Goal: Book appointment/travel/reservation

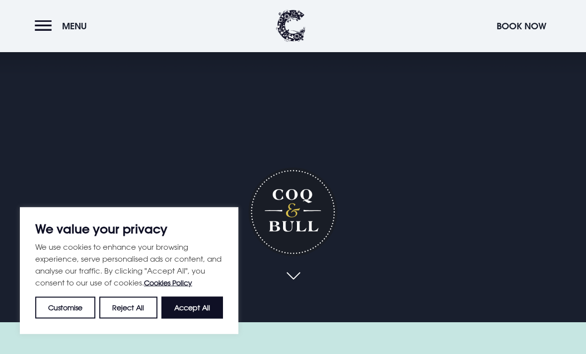
scroll to position [37, 0]
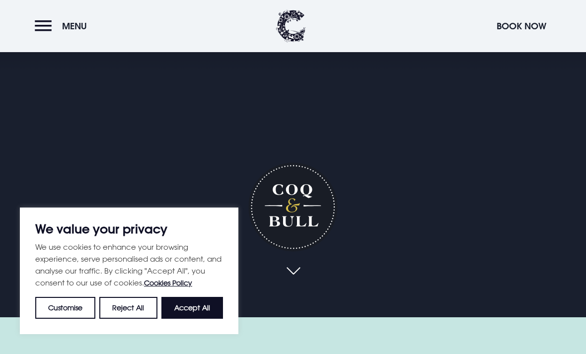
click at [196, 319] on button "Accept All" at bounding box center [192, 308] width 62 height 22
checkbox input "true"
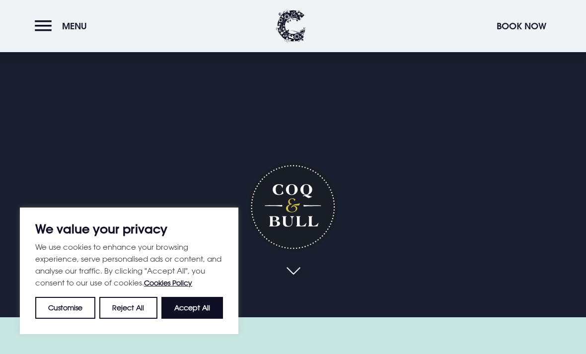
checkbox input "true"
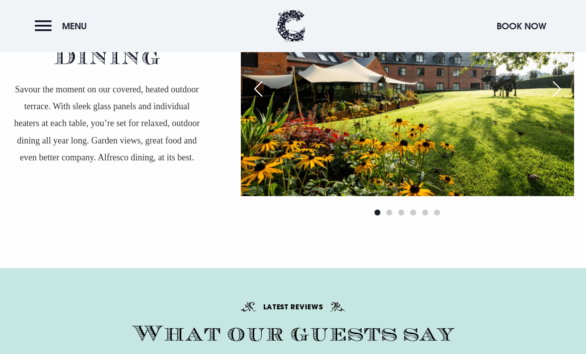
scroll to position [1822, 0]
click at [389, 216] on span "Go to slide 2" at bounding box center [389, 213] width 6 height 6
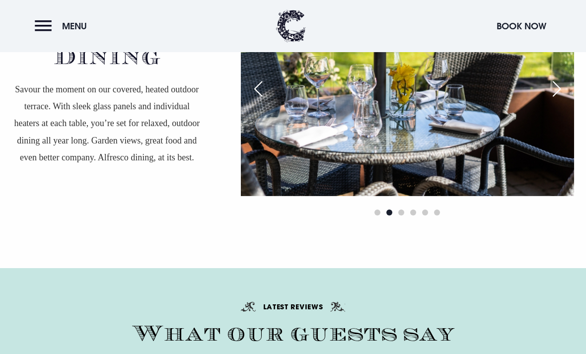
click at [402, 215] on span "Go to slide 3" at bounding box center [401, 212] width 6 height 6
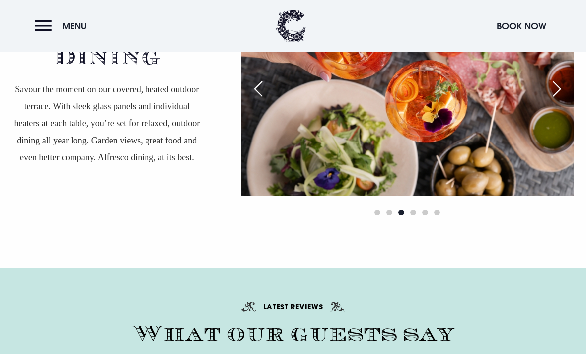
click at [415, 215] on span "Go to slide 4" at bounding box center [413, 212] width 6 height 6
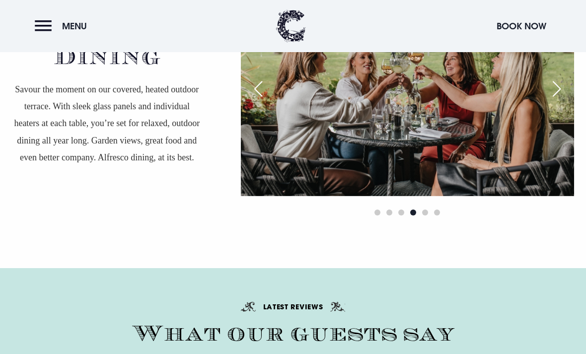
click at [428, 218] on div at bounding box center [407, 212] width 333 height 12
click at [426, 215] on span "Go to slide 5" at bounding box center [425, 212] width 6 height 6
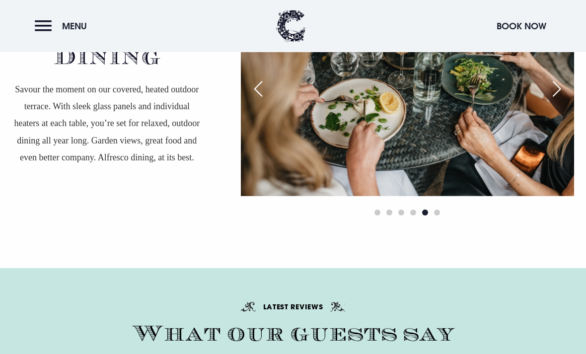
click at [438, 215] on span "Go to slide 6" at bounding box center [437, 212] width 6 height 6
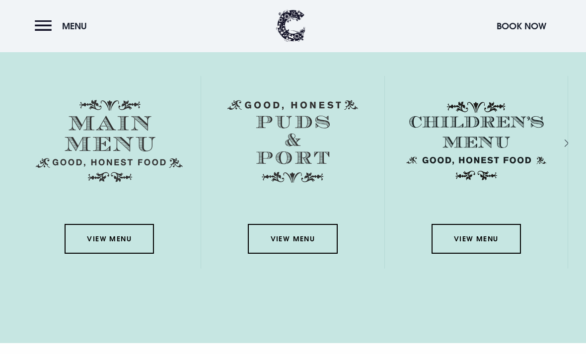
scroll to position [1429, 0]
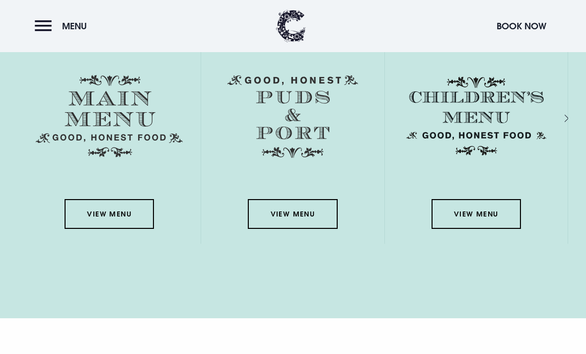
click at [123, 229] on link "View Menu" at bounding box center [109, 214] width 89 height 30
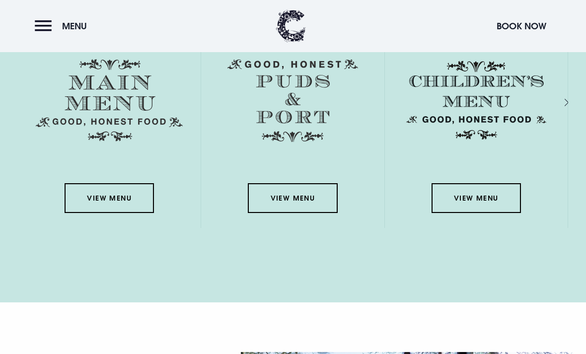
click at [306, 213] on link "View Menu" at bounding box center [292, 198] width 89 height 30
click at [99, 213] on link "View Menu" at bounding box center [109, 198] width 89 height 30
click at [522, 24] on button "Book Now" at bounding box center [521, 25] width 60 height 21
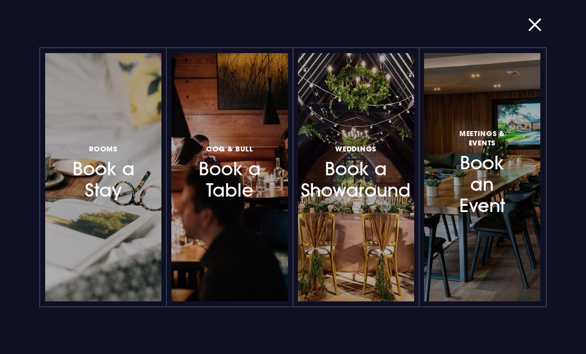
click at [110, 174] on h3 "Rooms Book a Stay" at bounding box center [102, 171] width 67 height 59
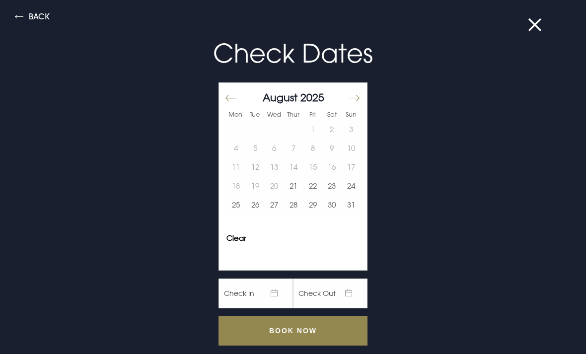
click at [37, 19] on button "Back" at bounding box center [32, 17] width 35 height 11
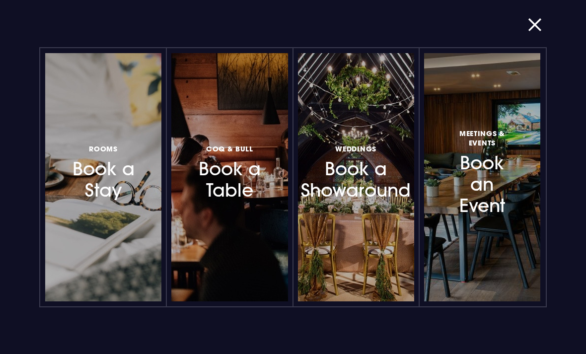
click at [377, 175] on h3 "Weddings Book a Showaround" at bounding box center [355, 171] width 67 height 59
click at [242, 172] on h3 "Coq & Bull Book a Table" at bounding box center [229, 171] width 67 height 59
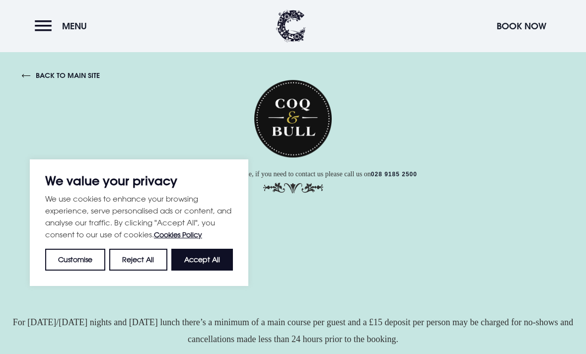
click at [218, 264] on button "Accept All" at bounding box center [202, 259] width 62 height 22
checkbox input "true"
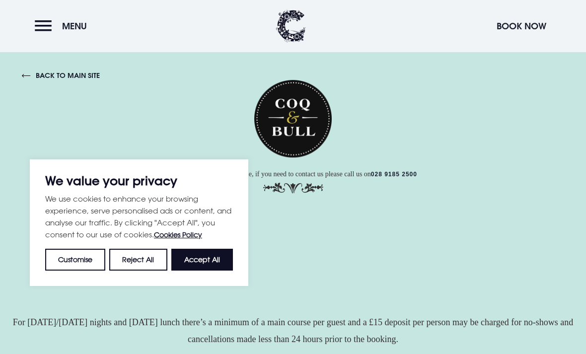
checkbox input "true"
